Goal: Transaction & Acquisition: Purchase product/service

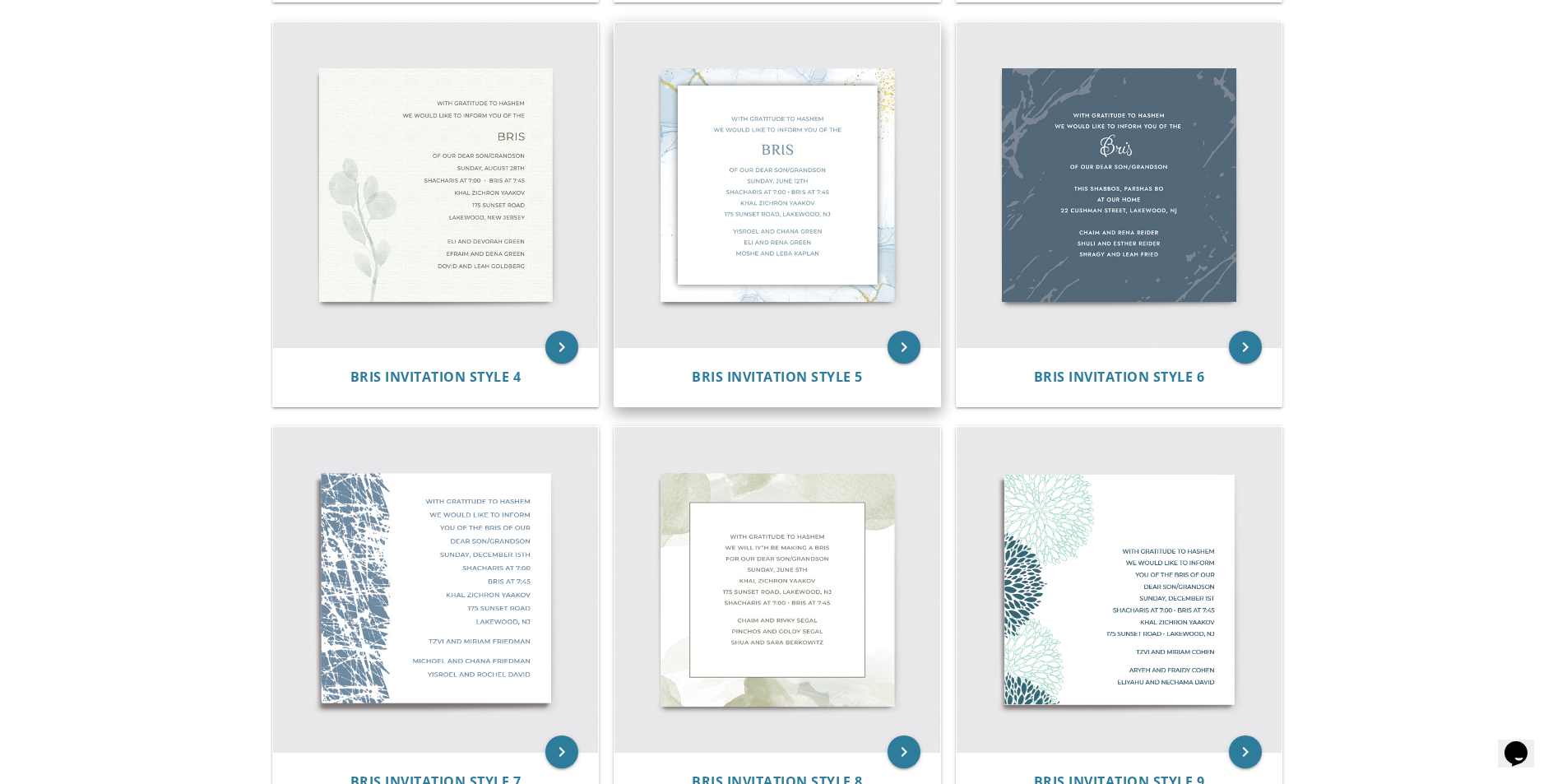
click at [831, 192] on img at bounding box center [778, 185] width 326 height 325
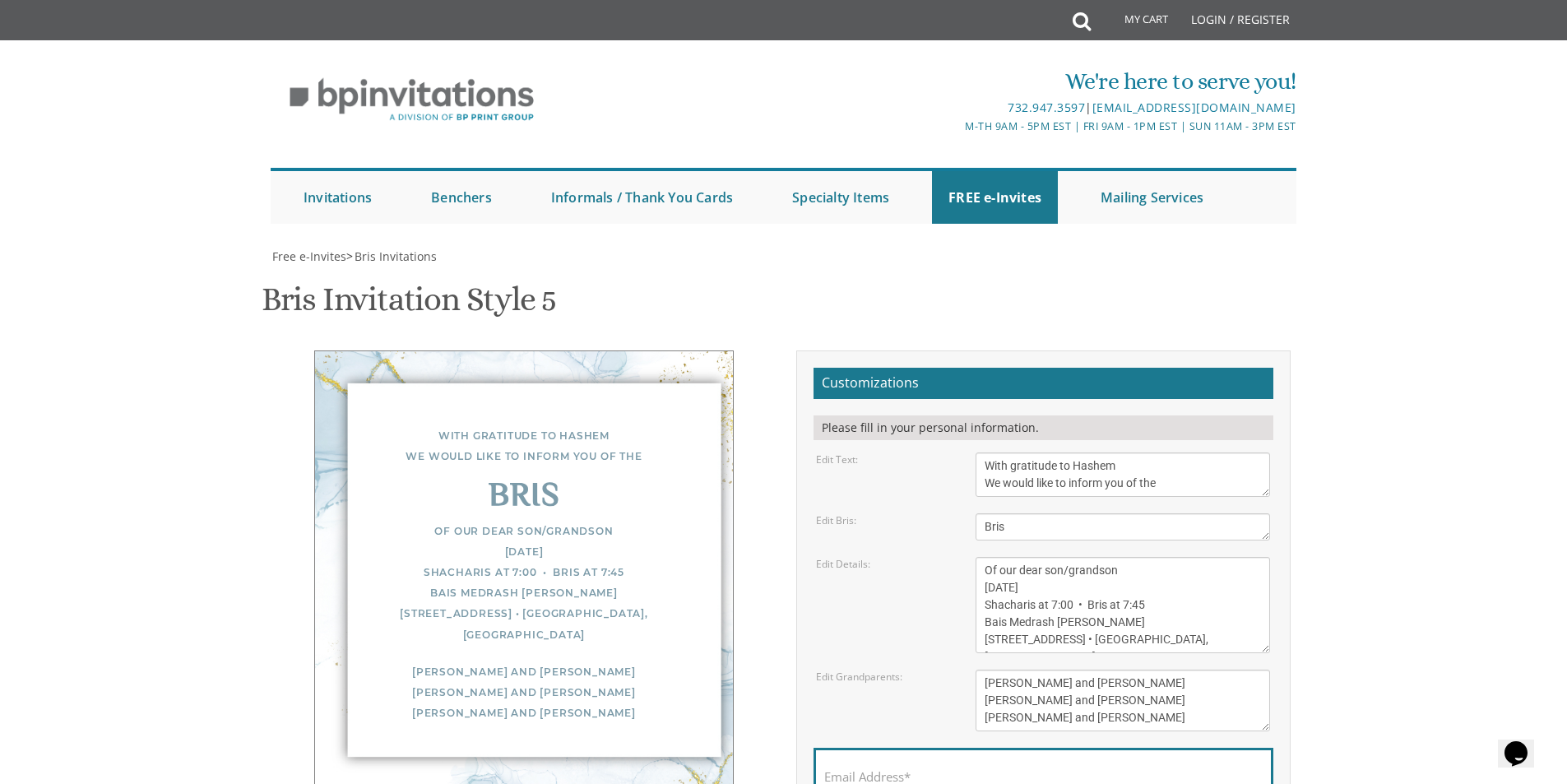
scroll to position [164, 0]
click at [1027, 557] on textarea "Of our dear son/grandson [DATE] Shacharis at 7:00 • Bris at 7:45 Bais Medrash […" at bounding box center [1123, 605] width 294 height 96
paste textarea "UNDAY, 28 ELUL"
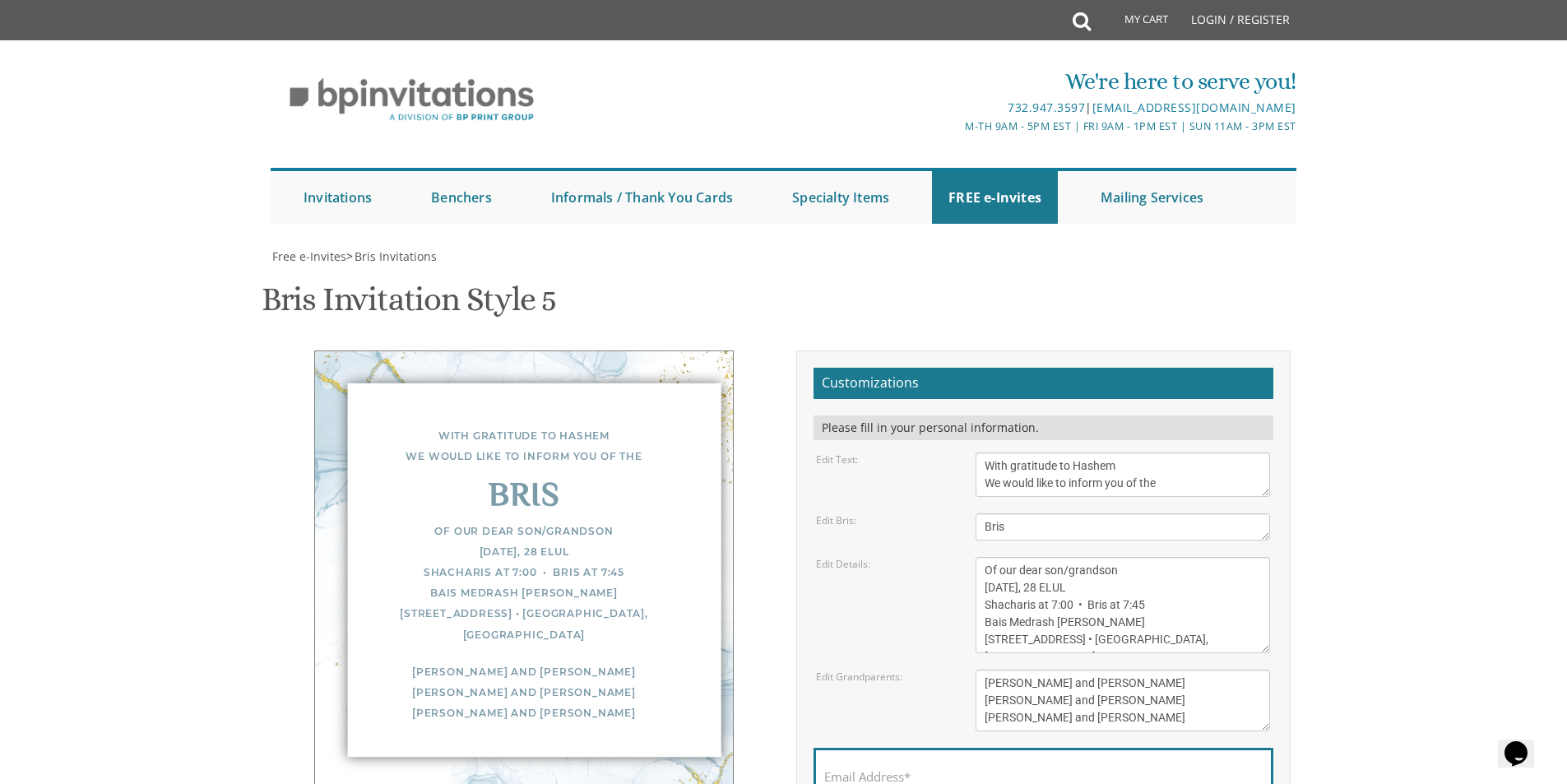
click at [1127, 557] on textarea "Of our dear son/grandson [DATE] Shacharis at 7:00 • Bris at 7:45 Bais Medrash […" at bounding box center [1123, 605] width 294 height 96
paste textarea "ELICHOS 7:30 • SHACHARIS AT 8:00 • BRIS AT 8:45"
click at [1066, 557] on textarea "Of our dear son/grandson [DATE] Shacharis at 7:00 • Bris at 7:45 Bais Medrash […" at bounding box center [1123, 605] width 294 height 96
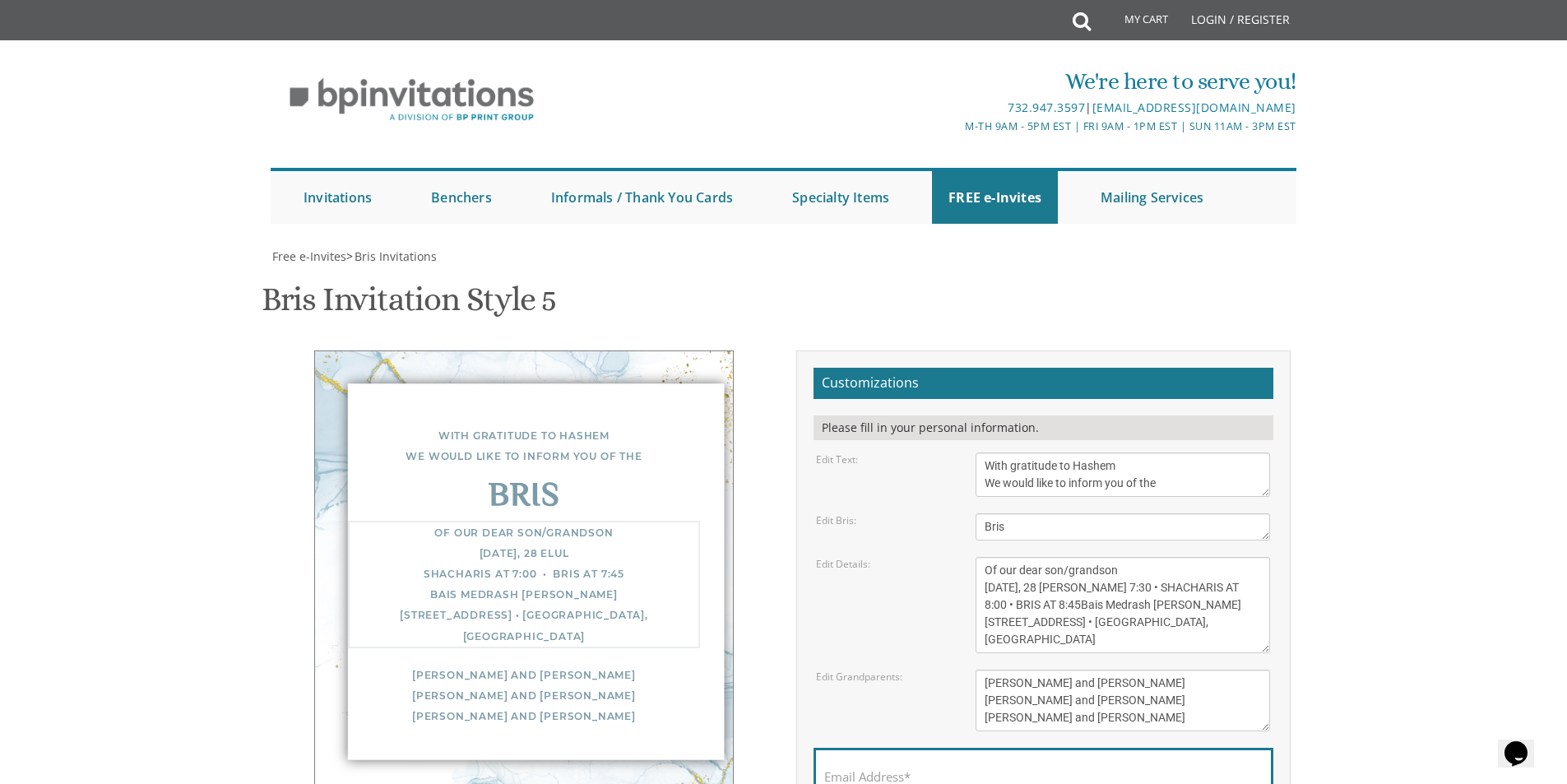
click at [1234, 557] on textarea "Of our dear son/grandson [DATE] Shacharis at 7:00 • Bris at 7:45 Bais Medrash […" at bounding box center [1123, 605] width 294 height 96
click at [1007, 557] on textarea "Of our dear son/grandson [DATE] Shacharis at 7:00 • Bris at 7:45 Bais Medrash […" at bounding box center [1123, 605] width 294 height 96
click at [1243, 557] on textarea "Of our dear son/grandson [DATE] Shacharis at 7:00 • Bris at 7:45 Bais Medrash […" at bounding box center [1123, 605] width 294 height 96
click at [1361, 448] on body "My Cart Total: View Cart Item(s) Submit My Cart Total: View Cart Item(s) Login …" at bounding box center [784, 671] width 1567 height 1342
drag, startPoint x: 986, startPoint y: 462, endPoint x: 1216, endPoint y: 490, distance: 231.7
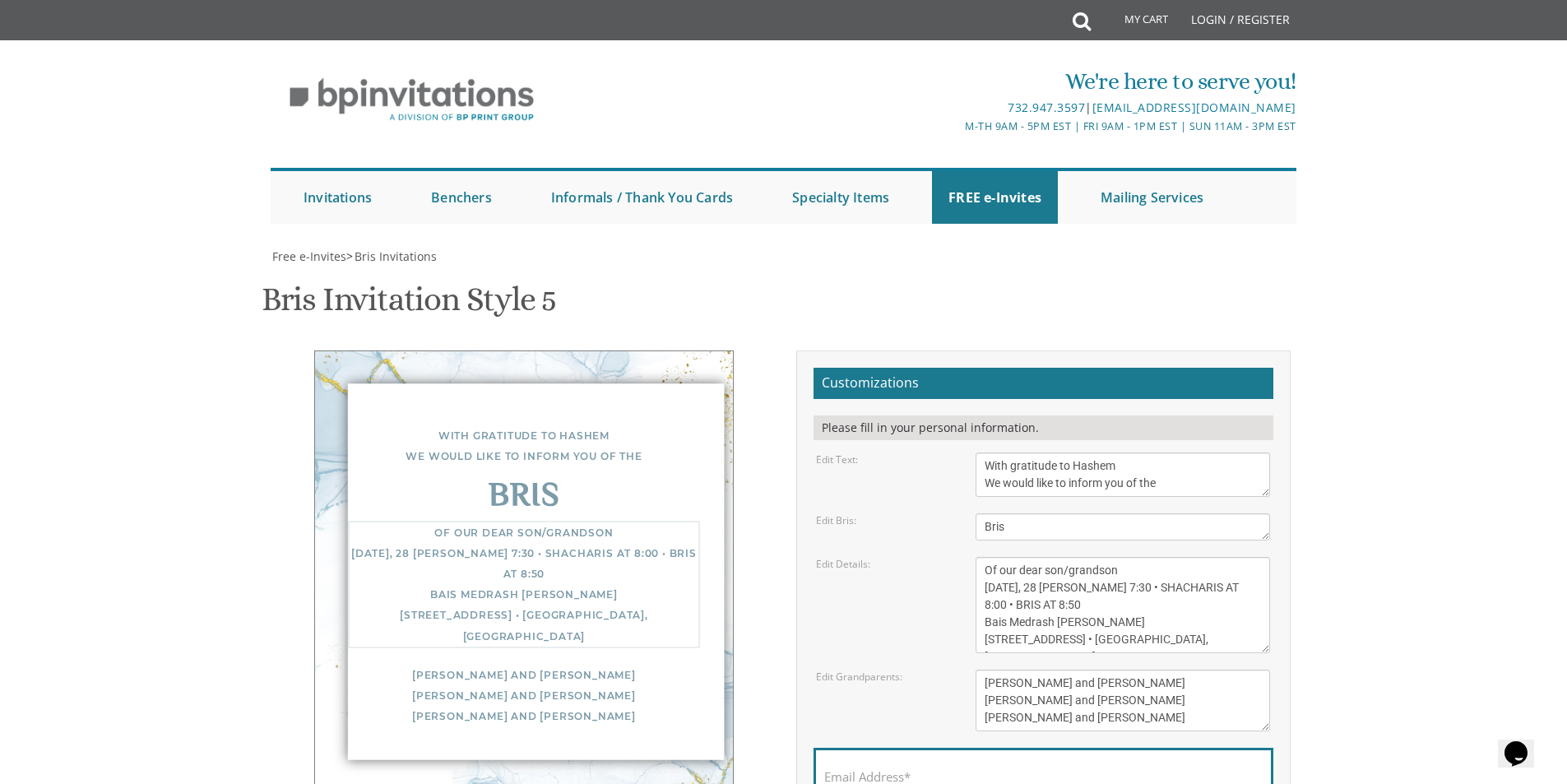
click at [1216, 490] on form "Customizations Please fill in your personal information. Edit Text: With gratit…" at bounding box center [1043, 622] width 460 height 509
paste textarea "CHEVRAH MEVAKSHEI HASHEM [STREET_ADDRESS] · [GEOGRAPHIC_DATA]"
click at [1041, 557] on textarea "Of our dear son/grandson [DATE] Shacharis at 7:00 • Bris at 7:45 Bais Medrash […" at bounding box center [1123, 605] width 294 height 96
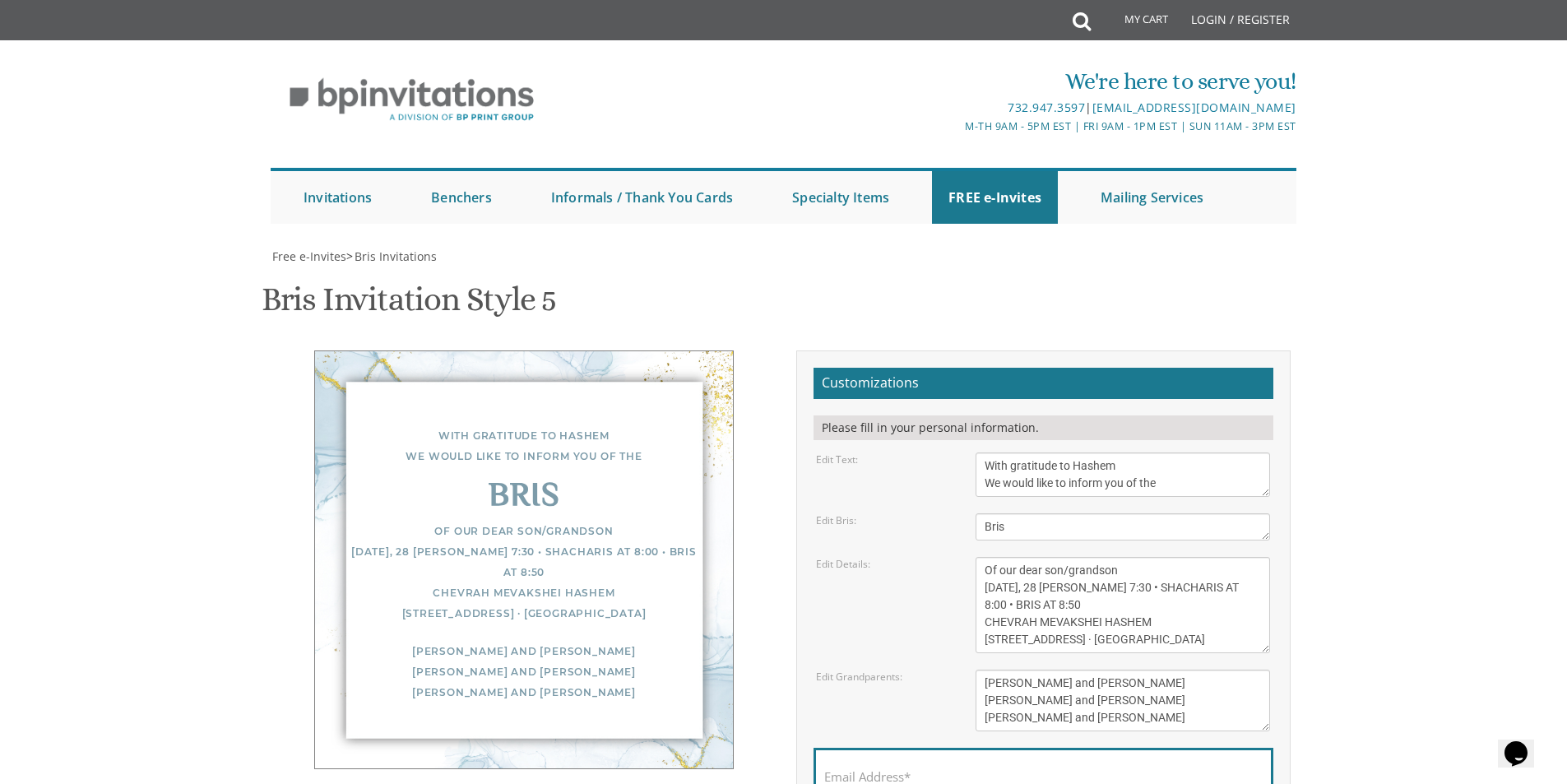
click at [1323, 515] on body "My Cart Total: View Cart Item(s) Submit My Cart Total: View Cart Item(s) Login …" at bounding box center [784, 671] width 1567 height 1342
click at [1012, 557] on textarea "Of our dear son/grandson [DATE] Shacharis at 7:00 • Bris at 7:45 Bais Medrash […" at bounding box center [1123, 605] width 294 height 96
paste textarea "unday, 28 Elul"
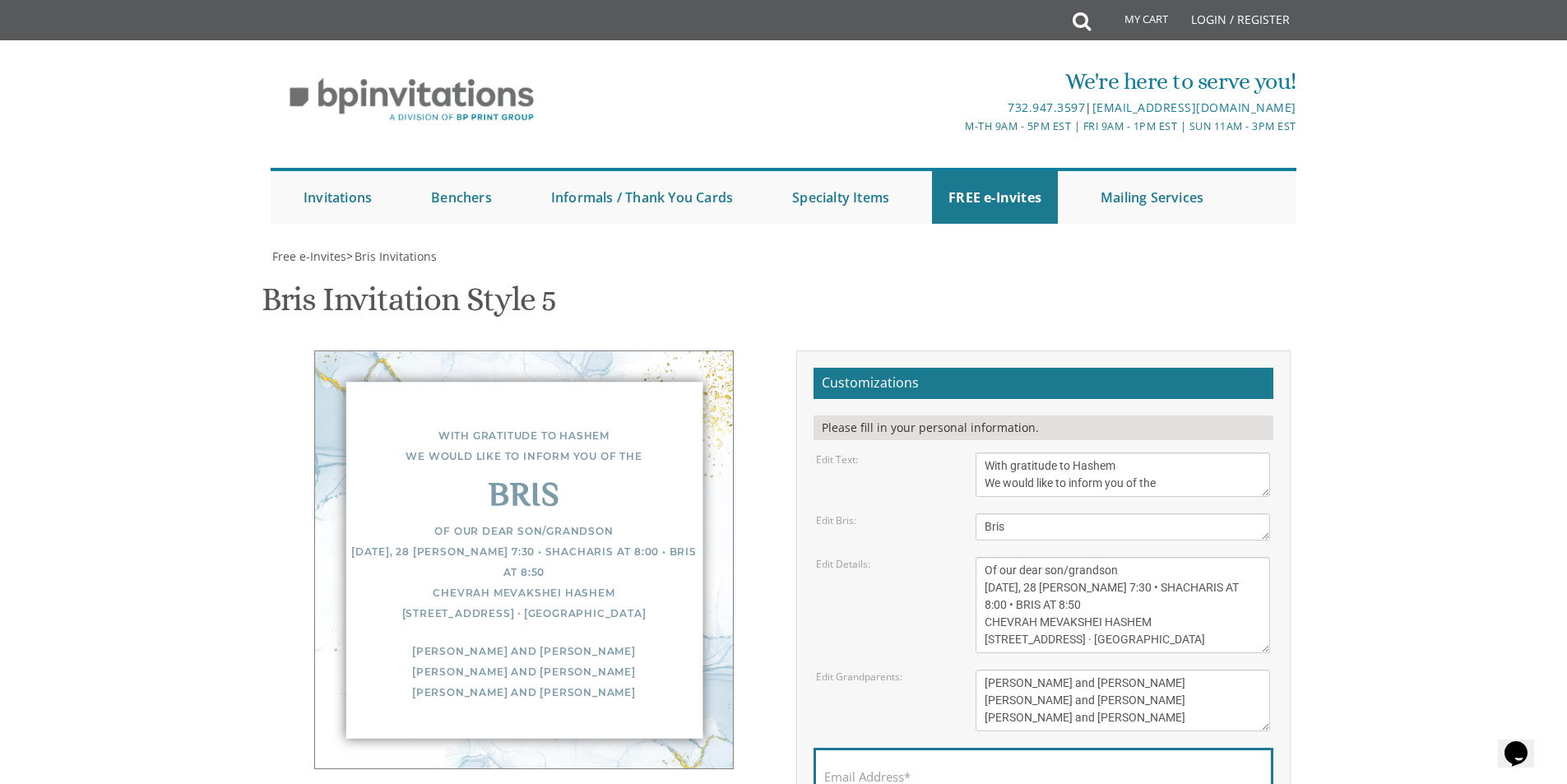
click at [1109, 557] on textarea "Of our dear son/grandson [DATE] Shacharis at 7:00 • Bris at 7:45 Bais Medrash […" at bounding box center [1123, 605] width 294 height 96
paste textarea "elichos 7:30 • Shacharis at 8:00 • Bris at 8:45"
click at [1216, 557] on textarea "Of our dear son/grandson [DATE] Shacharis at 7:00 • Bris at 7:45 Bais Medrash […" at bounding box center [1123, 605] width 294 height 96
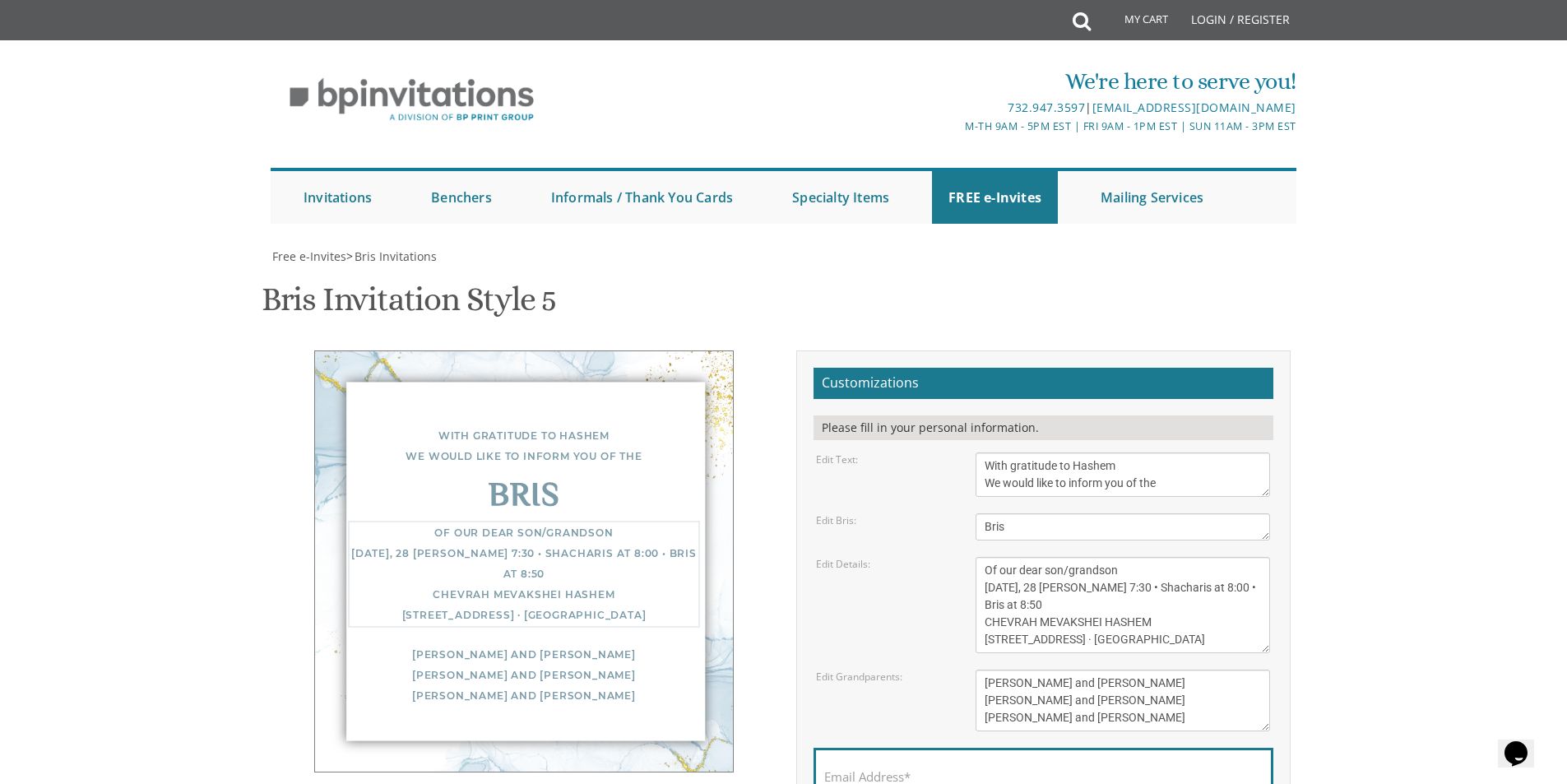
drag, startPoint x: 1201, startPoint y: 479, endPoint x: 973, endPoint y: 465, distance: 228.4
click at [973, 557] on div "Of our dear son/grandson [DATE] Shacharis at 7:00 • Bris at 7:45 Bais Medrash […" at bounding box center [1123, 605] width 319 height 96
paste textarea "[PERSON_NAME] Hashem [STREET_ADDRESS] · [GEOGRAPHIC_DATA]"
click at [1217, 557] on textarea "Of our dear son/grandson [DATE] Shacharis at 7:00 • Bris at 7:45 Bais Medrash […" at bounding box center [1123, 605] width 294 height 96
click at [1230, 557] on textarea "Of our dear son/grandson [DATE] Shacharis at 7:00 • Bris at 7:45 Bais Medrash […" at bounding box center [1123, 605] width 294 height 96
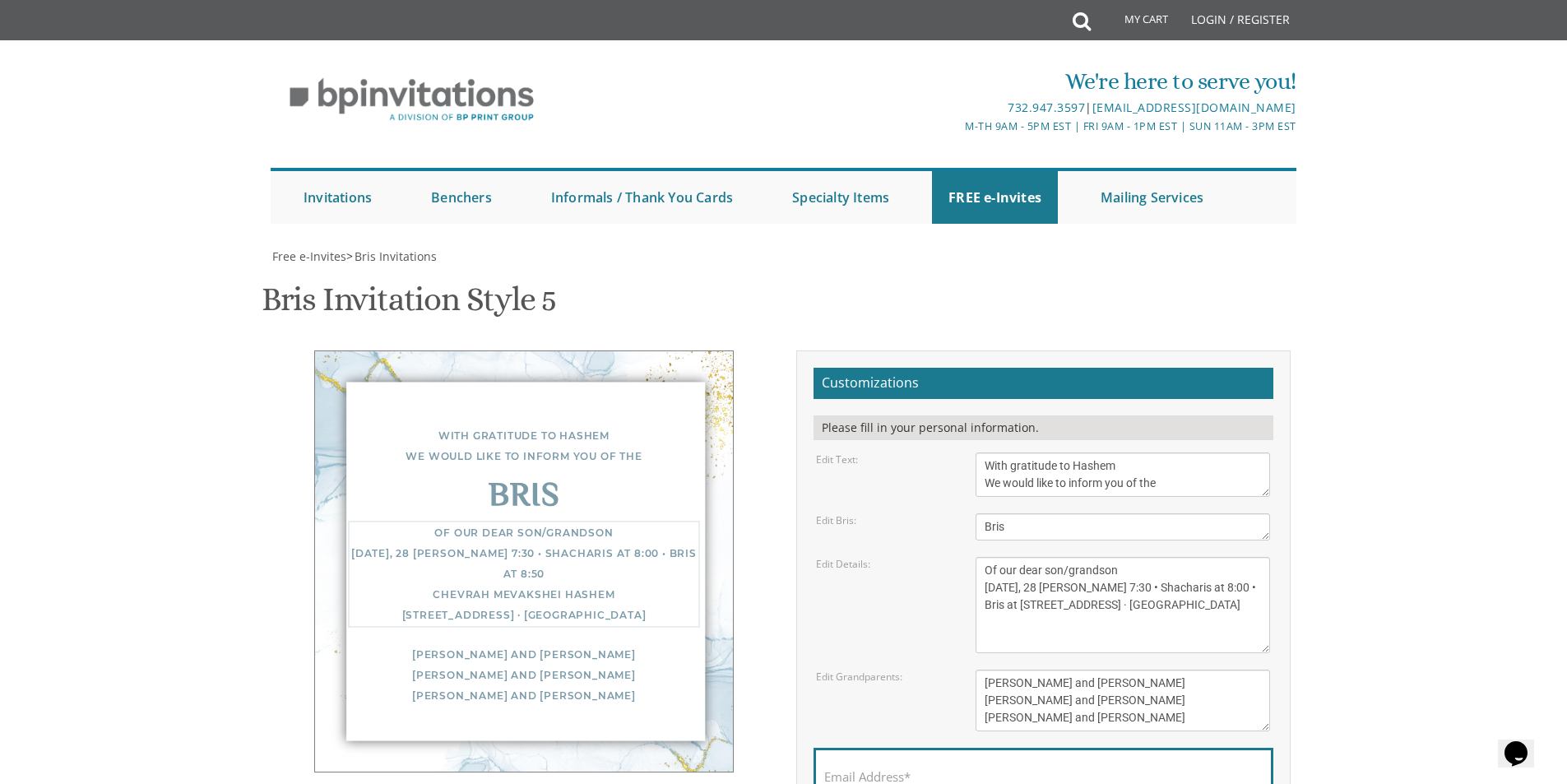
click at [1187, 557] on textarea "Of our dear son/grandson [DATE] Shacharis at 7:00 • Bris at 7:45 Bais Medrash […" at bounding box center [1123, 605] width 294 height 96
click at [1039, 557] on textarea "Of our dear son/grandson [DATE] Shacharis at 7:00 • Bris at 7:45 Bais Medrash […" at bounding box center [1123, 605] width 294 height 96
type textarea "Of our dear son/grandson [DATE], 28 [PERSON_NAME] 7:30 • Shacharis at 8:00 • Br…"
drag, startPoint x: 1158, startPoint y: 568, endPoint x: 869, endPoint y: 511, distance: 294.6
click at [883, 669] on div "Edit Grandparents: [PERSON_NAME] and [PERSON_NAME] [PERSON_NAME] and [PERSON_NA…" at bounding box center [1043, 700] width 479 height 62
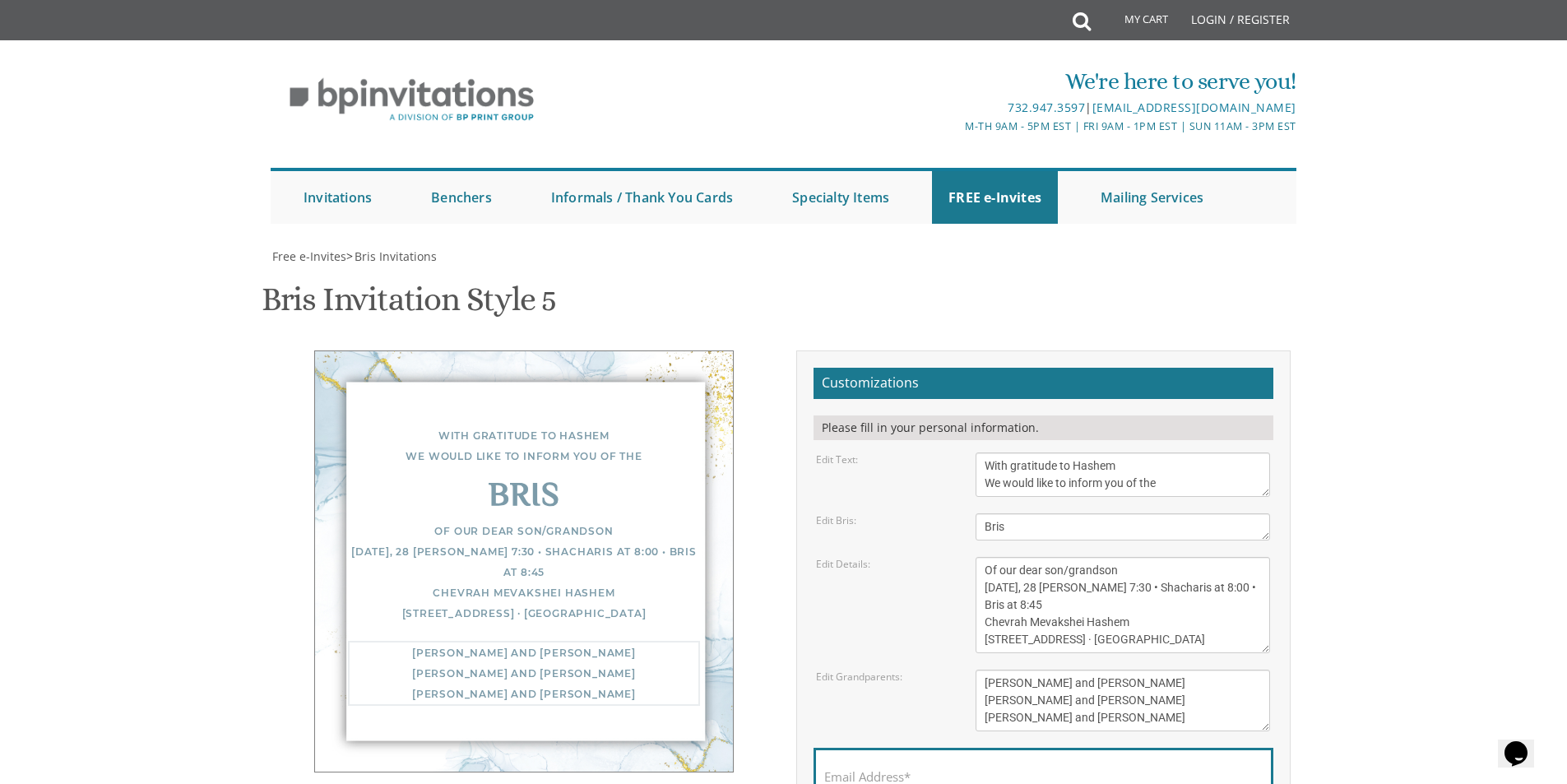
paste textarea "[PERSON_NAME] and [PERSON_NAME]"
type textarea "[PERSON_NAME] and [PERSON_NAME]"
click at [901, 768] on label "Email Address*" at bounding box center [867, 777] width 87 height 17
click at [901, 776] on input "Email Address*" at bounding box center [1043, 786] width 439 height 21
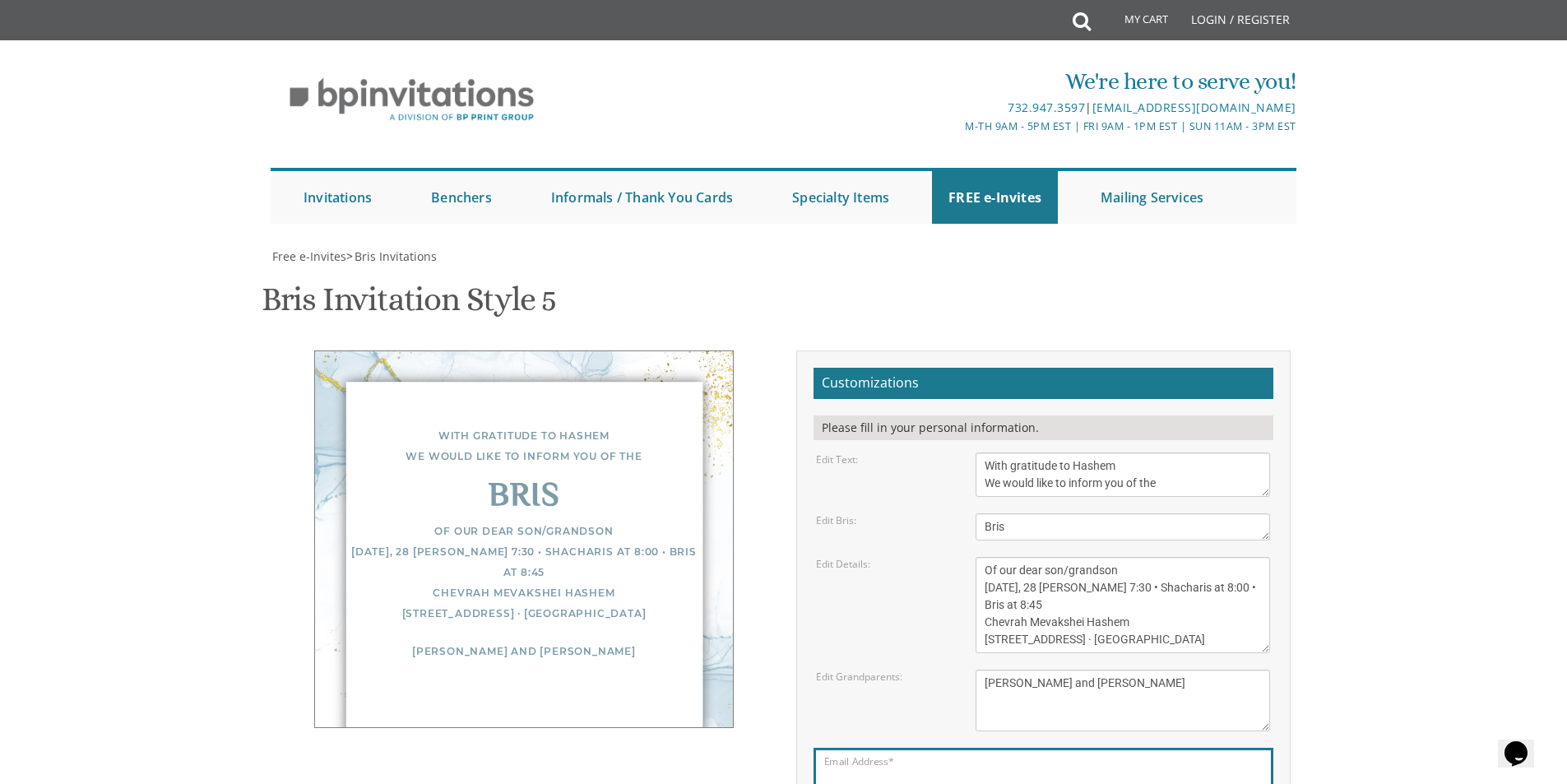
click at [893, 776] on input "Email Address*" at bounding box center [1043, 786] width 439 height 21
type input "[EMAIL_ADDRESS][DOMAIN_NAME]"
drag, startPoint x: 1179, startPoint y: 403, endPoint x: 1069, endPoint y: 395, distance: 110.3
click at [1069, 557] on textarea "Of our dear son/grandson [DATE] Shacharis at 7:00 • Bris at 7:45 Bais Medrash […" at bounding box center [1123, 605] width 294 height 96
type textarea "Of our dear son [DATE], 28 Elul Selichos 7:30 • Shacharis at 8:00 • Bris at 8:4…"
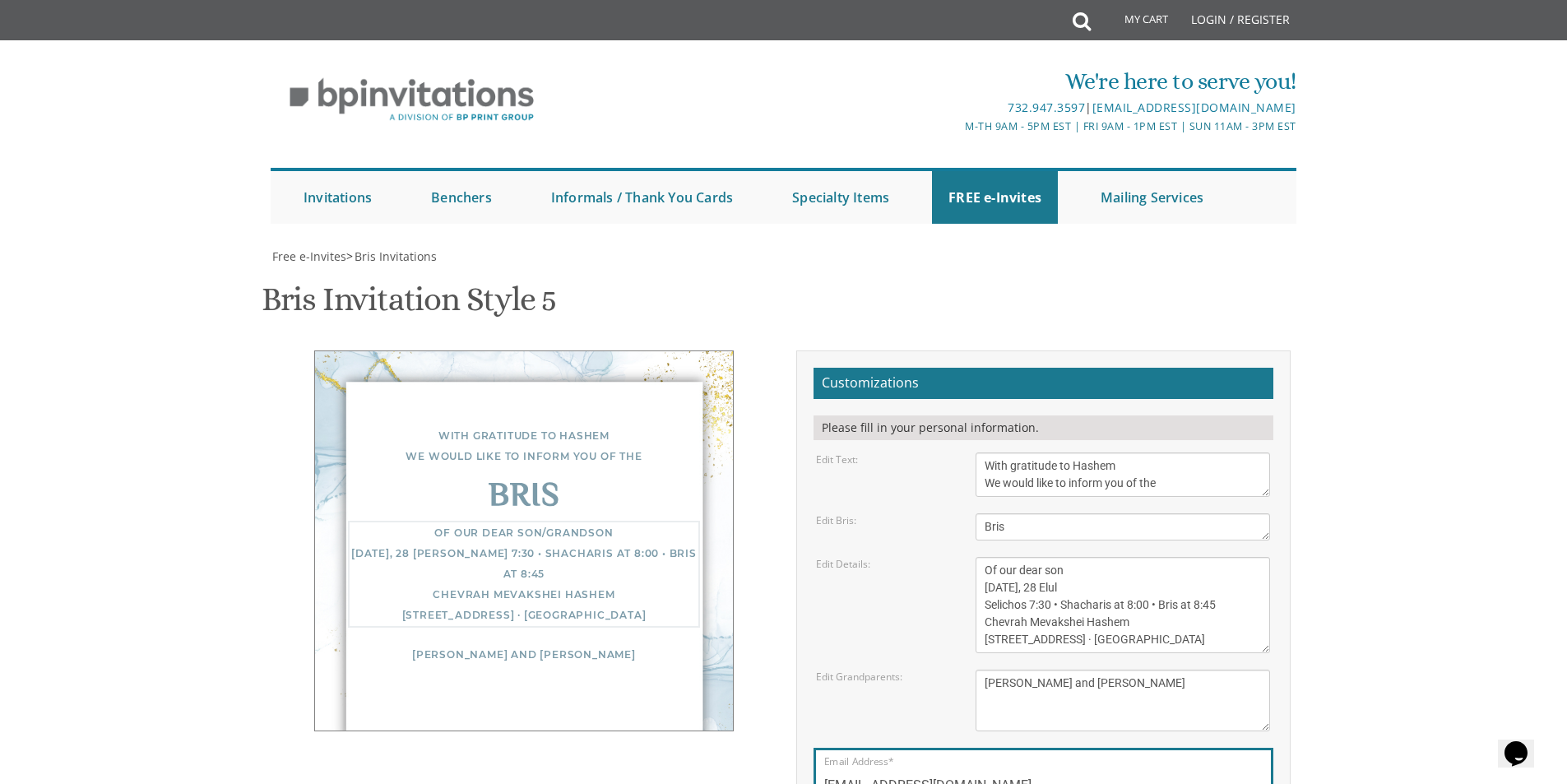
click at [934, 557] on div "Edit Details: Of our dear son/grandson [DATE] Shacharis at 7:00 • Bris at 7:45 …" at bounding box center [1043, 605] width 479 height 96
click at [1023, 513] on textarea "Bris" at bounding box center [1123, 526] width 294 height 27
paste textarea "[PERSON_NAME] Zochor"
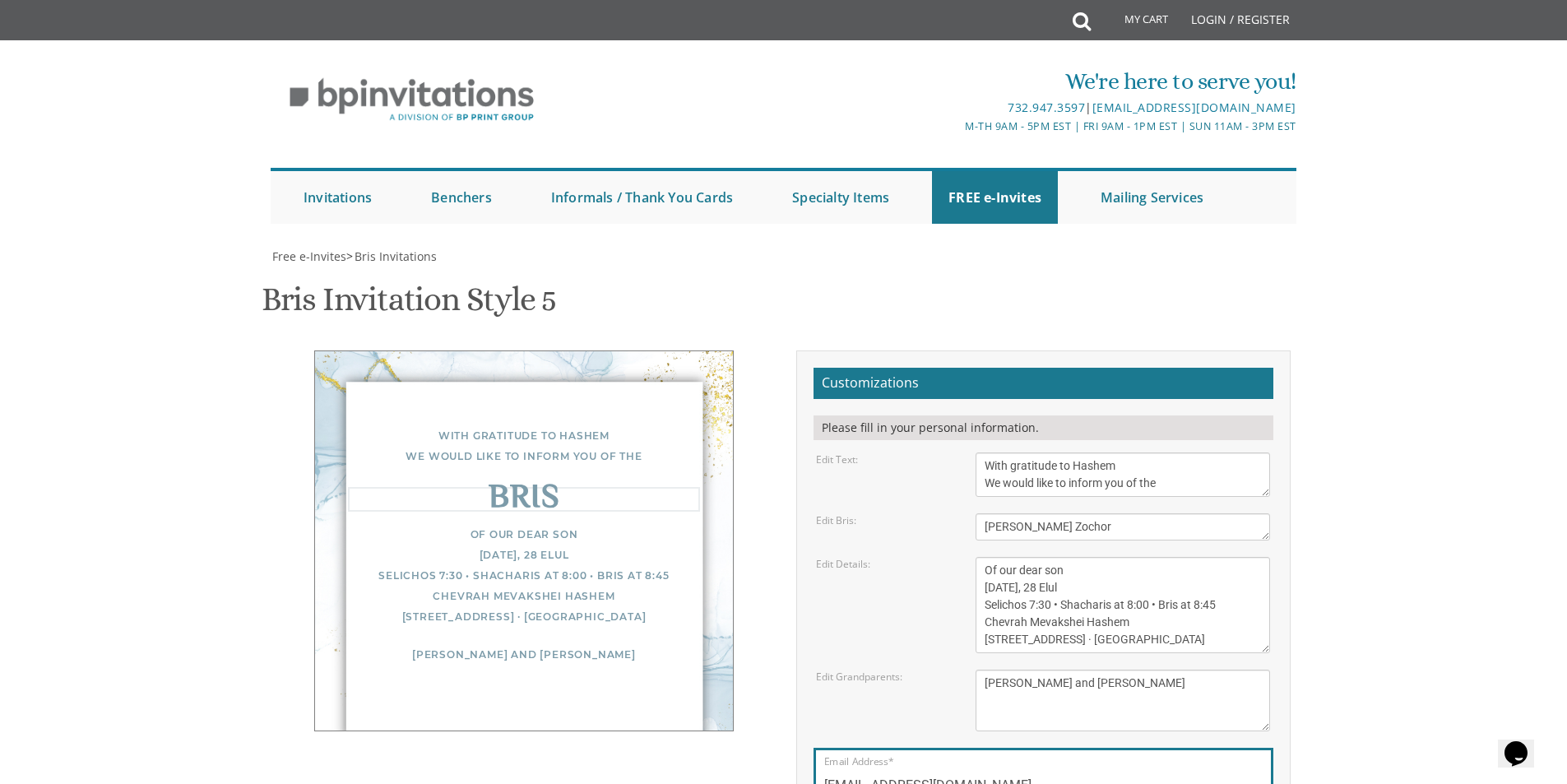
type textarea "[PERSON_NAME] Zochor"
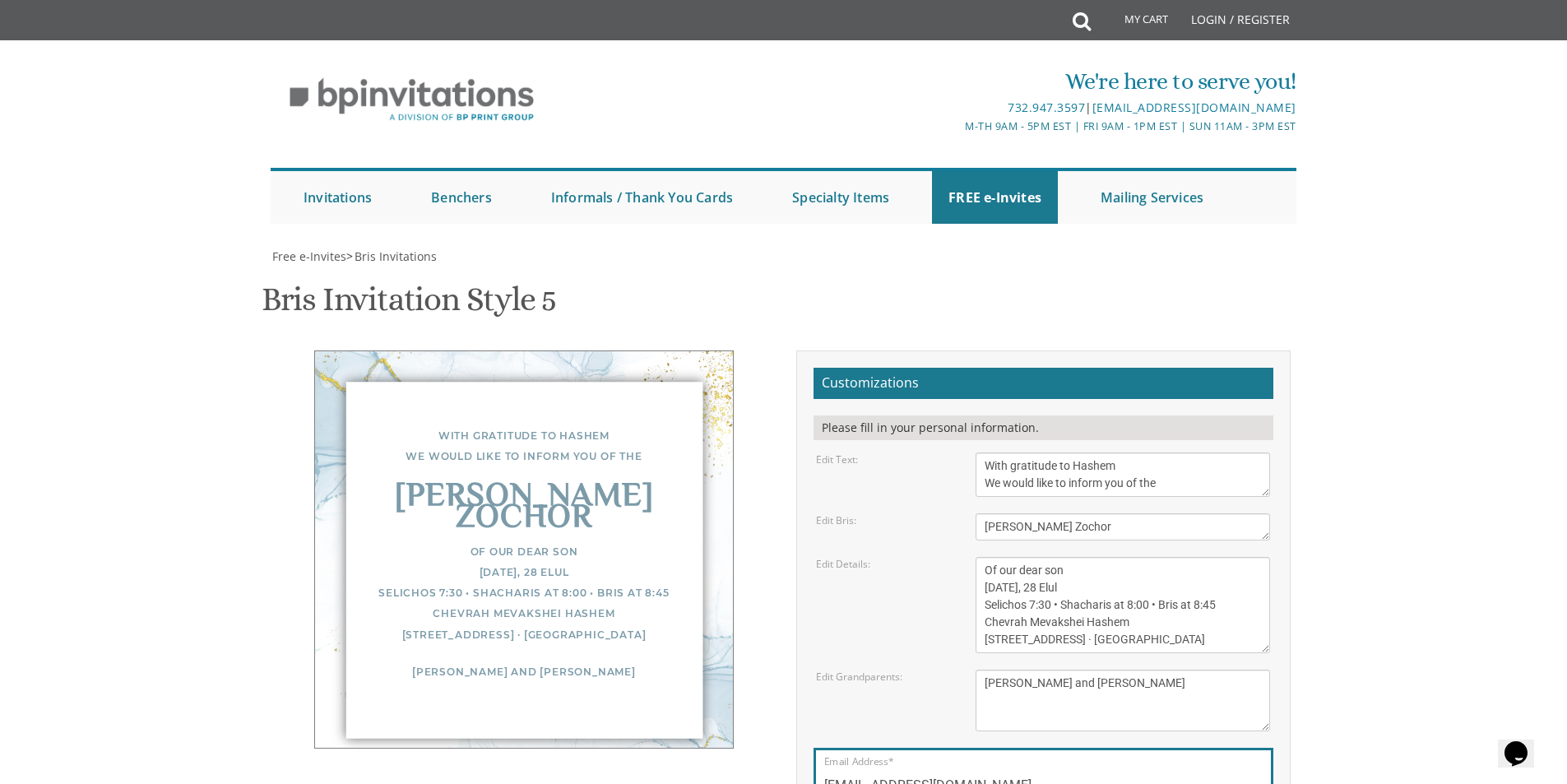
click at [1037, 557] on textarea "Of our dear son/grandson [DATE] Shacharis at 7:00 • Bris at 7:45 Bais Medrash […" at bounding box center [1123, 605] width 294 height 96
paste textarea "for our dear son"
drag, startPoint x: 1078, startPoint y: 426, endPoint x: 996, endPoint y: 435, distance: 82.5
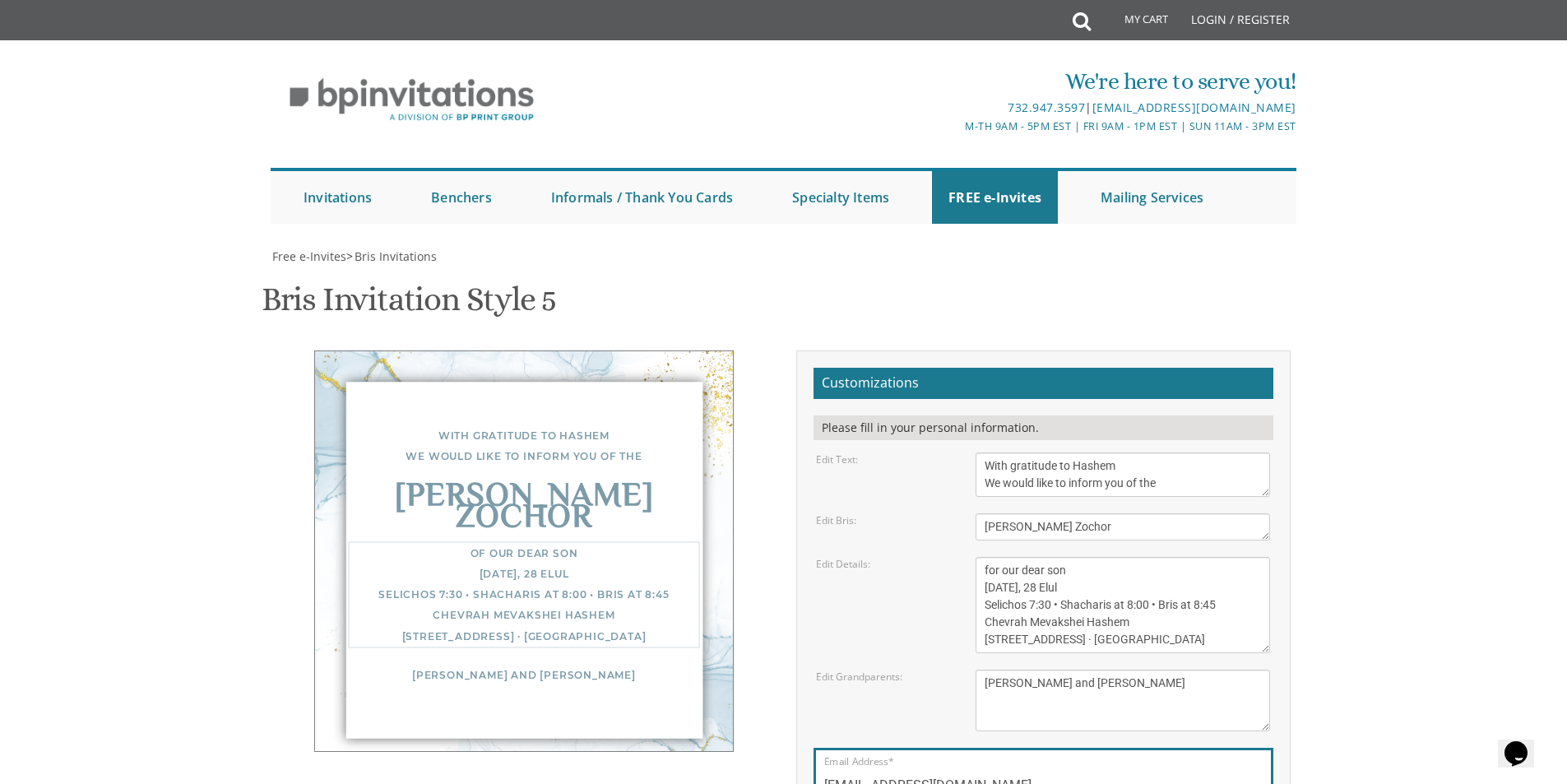
click at [998, 557] on textarea "Of our dear son/grandson [DATE] Shacharis at 7:00 • Bris at 7:45 Bais Medrash […" at bounding box center [1123, 605] width 294 height 96
drag, startPoint x: 984, startPoint y: 425, endPoint x: 1218, endPoint y: 435, distance: 234.2
click at [1218, 557] on textarea "Of our dear son/grandson [DATE] Shacharis at 7:00 • Bris at 7:45 Bais Medrash […" at bounding box center [1123, 605] width 294 height 96
type textarea "for our dear son At Chevrah Mevakshei Hashem [STREET_ADDRESS] · [GEOGRAPHIC_DAT…"
click at [917, 557] on div "Edit Details: Of our dear son/grandson [DATE] Shacharis at 7:00 • Bris at 7:45 …" at bounding box center [1043, 605] width 479 height 96
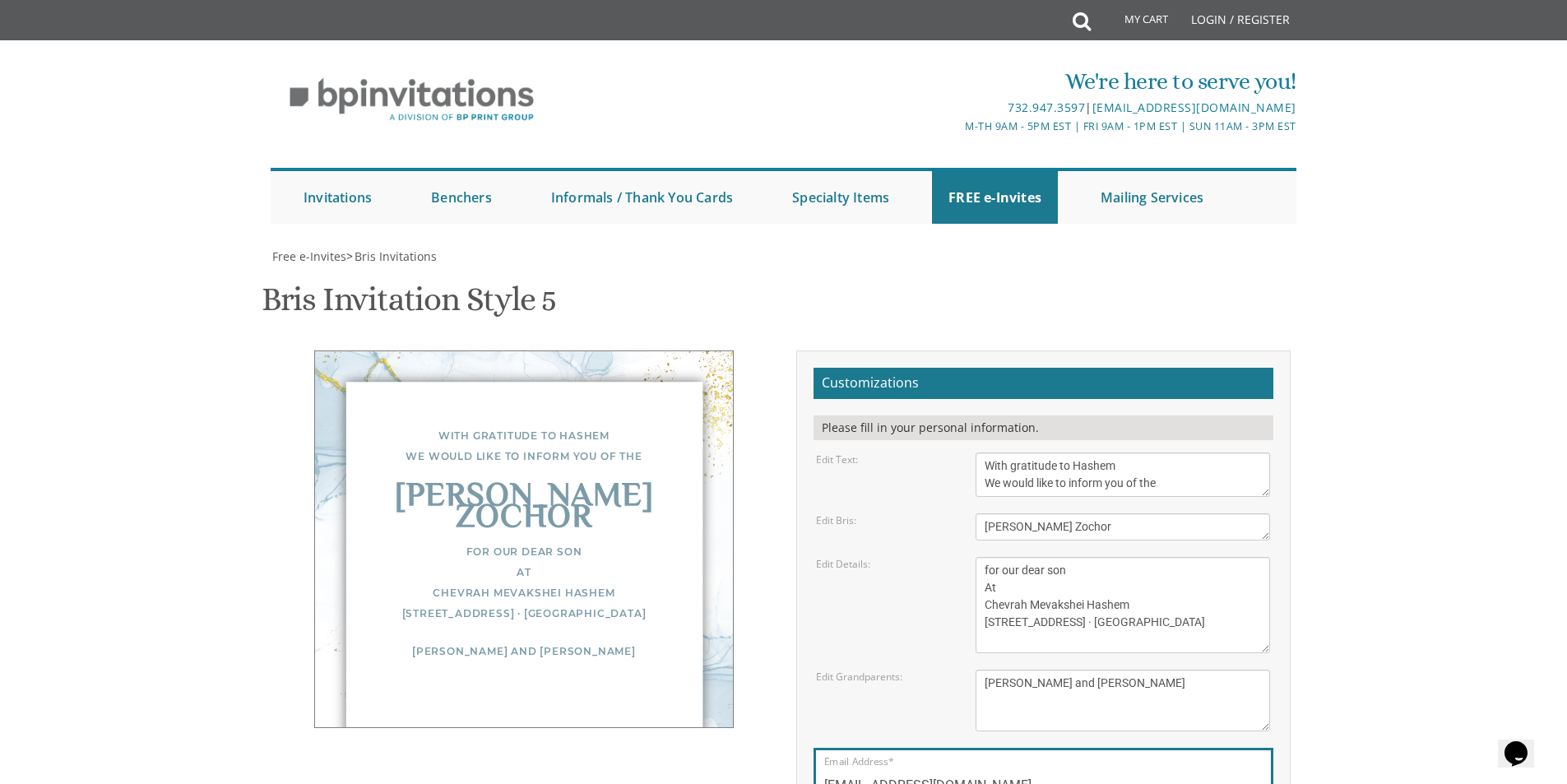
click at [1051, 557] on textarea "Of our dear son/grandson [DATE] Shacharis at 7:00 • Bris at 7:45 Bais Medrash […" at bounding box center [1123, 605] width 294 height 96
click at [418, 508] on div "With gratitude to Hashem We would like to inform you of the [PERSON_NAME] Zocho…" at bounding box center [524, 539] width 420 height 378
click at [93, 108] on body "My Cart Total: View Cart Item(s) Submit My Cart Total: View Cart Item(s) Login …" at bounding box center [784, 671] width 1567 height 1342
